Goal: Task Accomplishment & Management: Manage account settings

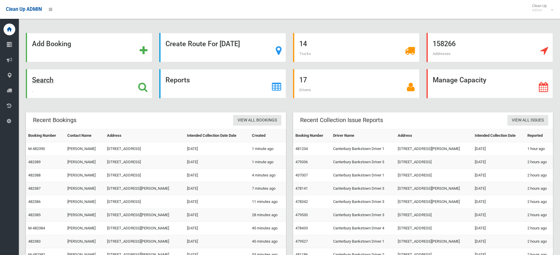
click at [43, 79] on strong "Search" at bounding box center [42, 80] width 21 height 8
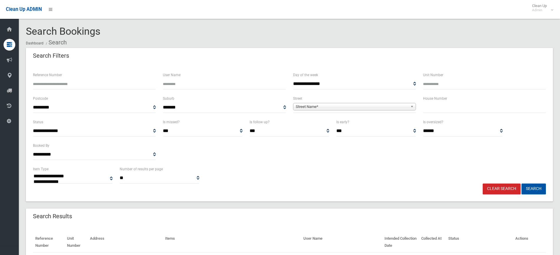
select select
click at [453, 105] on input "text" at bounding box center [484, 107] width 123 height 11
type input "**"
click at [332, 108] on span "Street Name*" at bounding box center [352, 106] width 112 height 7
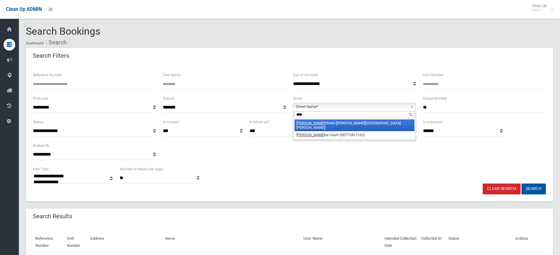
type input "****"
click at [330, 124] on li "Joan Street (CHESTER HILL 2162)" at bounding box center [354, 125] width 120 height 12
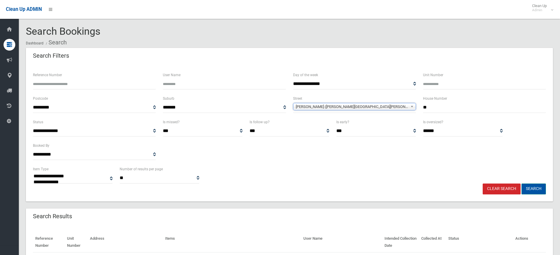
click at [525, 185] on button "Search" at bounding box center [533, 188] width 24 height 11
select select
click at [506, 186] on link "Clear Search" at bounding box center [501, 188] width 38 height 11
select select
click at [440, 108] on input "text" at bounding box center [484, 107] width 123 height 11
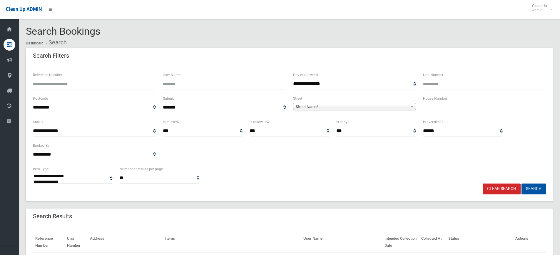
click at [445, 109] on input "text" at bounding box center [484, 107] width 123 height 11
type input "**"
click at [307, 108] on span "Street Name*" at bounding box center [352, 106] width 112 height 7
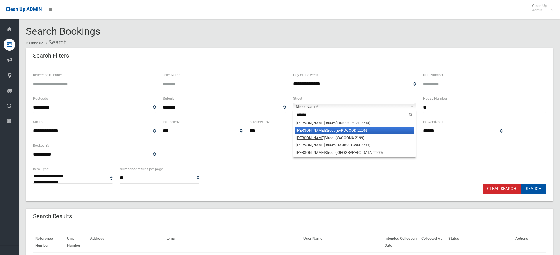
type input "*******"
click at [313, 132] on li "William Street (EARLWOOD 2206)" at bounding box center [354, 130] width 120 height 7
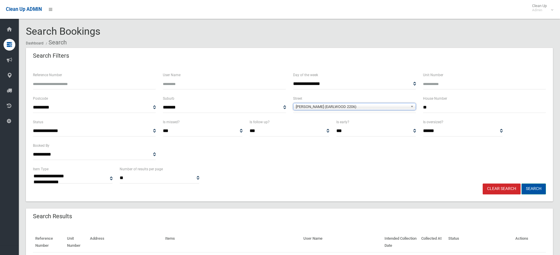
click at [535, 190] on button "Search" at bounding box center [533, 188] width 24 height 11
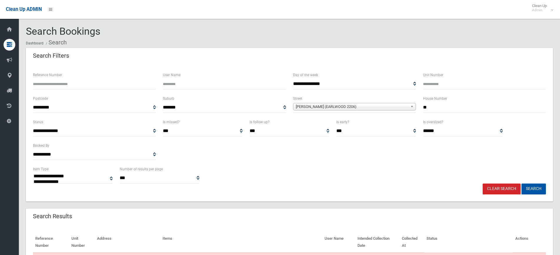
select select
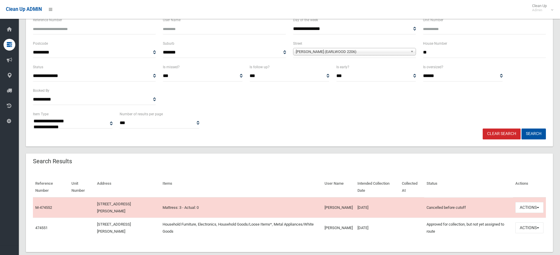
scroll to position [66, 0]
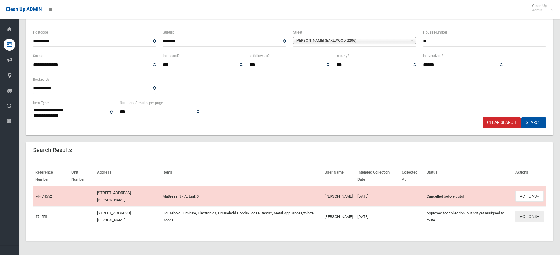
click at [525, 216] on button "Actions" at bounding box center [529, 216] width 28 height 11
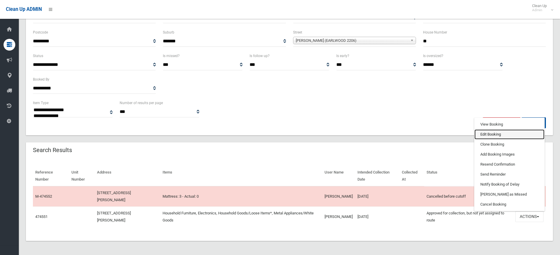
click at [486, 135] on link "Edit Booking" at bounding box center [509, 134] width 70 height 10
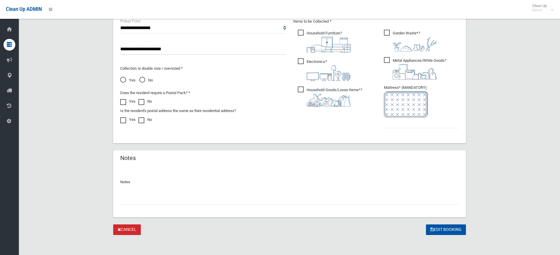
scroll to position [324, 0]
click at [128, 194] on input "text" at bounding box center [289, 197] width 338 height 11
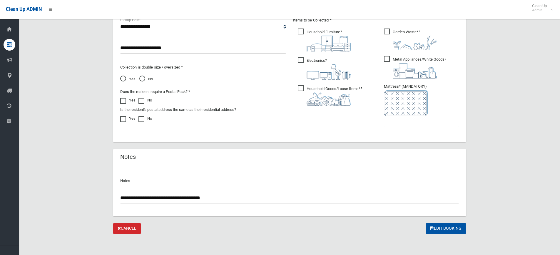
type input "**********"
click at [395, 123] on input "text" at bounding box center [421, 121] width 75 height 11
type input "*"
click at [440, 227] on button "Edit Booking" at bounding box center [446, 228] width 40 height 11
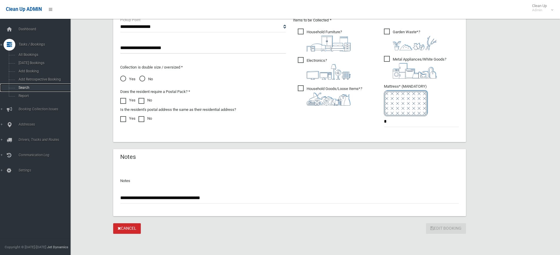
click at [22, 86] on span "Search" at bounding box center [43, 87] width 53 height 4
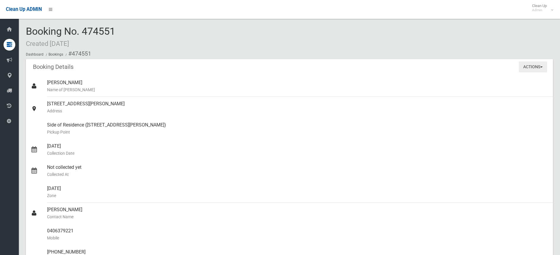
click at [528, 67] on button "Actions" at bounding box center [533, 66] width 28 height 11
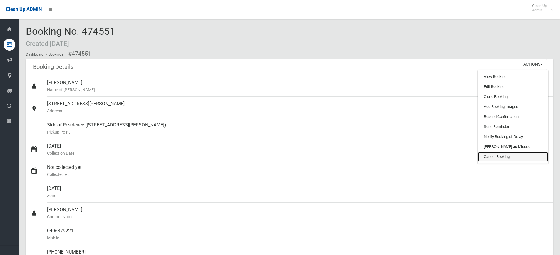
click at [492, 155] on link "Cancel Booking" at bounding box center [513, 157] width 70 height 10
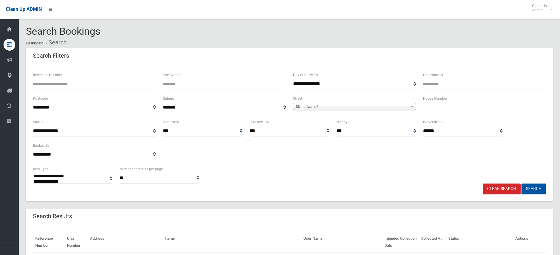
select select
